Goal: Task Accomplishment & Management: Use online tool/utility

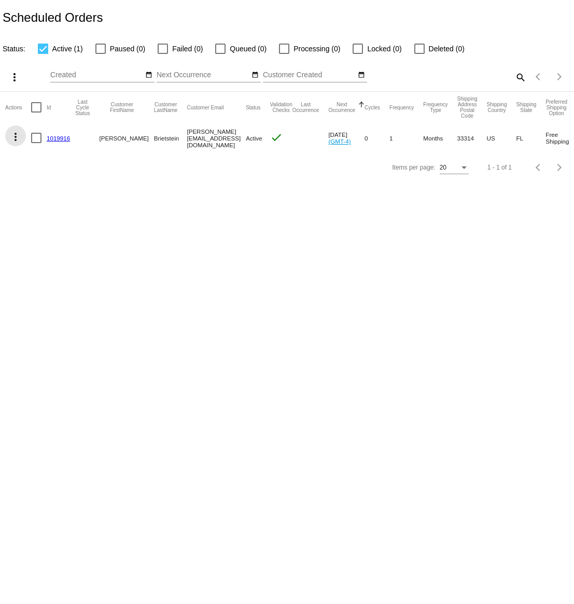
click at [15, 135] on mat-icon "more_vert" at bounding box center [15, 137] width 12 height 12
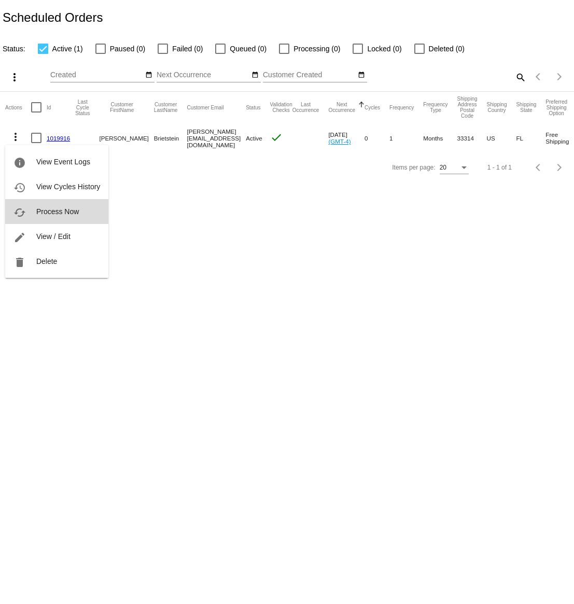
click at [46, 212] on span "Process Now" at bounding box center [57, 211] width 43 height 8
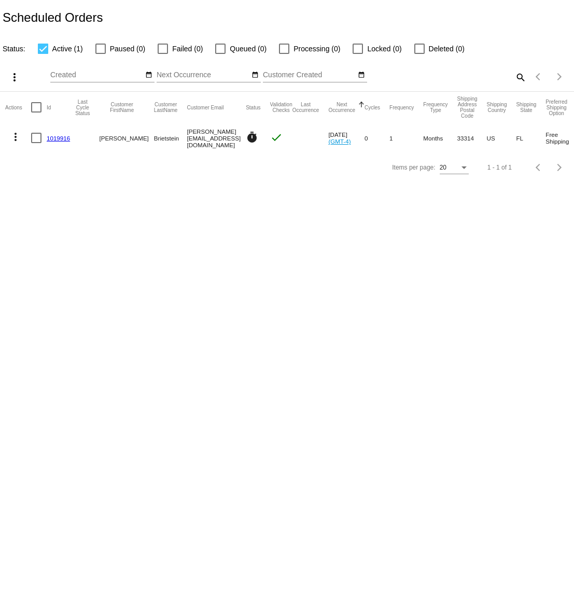
click at [17, 137] on mat-icon "more_vert" at bounding box center [15, 137] width 12 height 12
click at [205, 202] on div at bounding box center [287, 302] width 574 height 604
click at [16, 137] on mat-icon "more_vert" at bounding box center [15, 137] width 12 height 12
click at [43, 236] on span "Delete" at bounding box center [46, 236] width 21 height 8
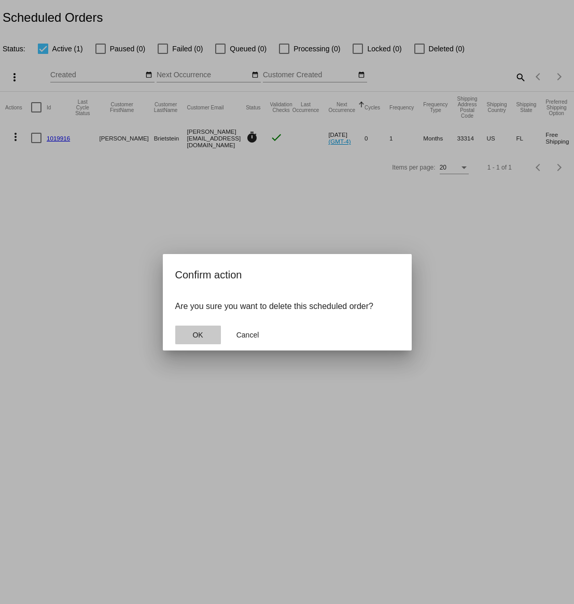
click at [207, 335] on button "OK" at bounding box center [198, 335] width 46 height 19
